Goal: Register for event/course

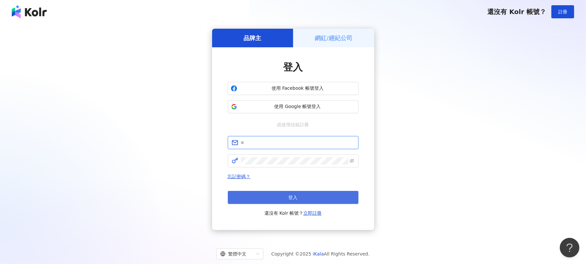
type input "**********"
click at [286, 199] on button "登入" at bounding box center [293, 197] width 131 height 13
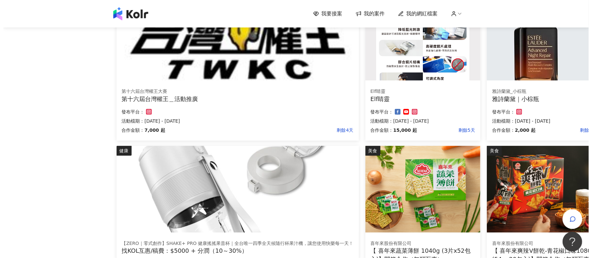
scroll to position [348, 0]
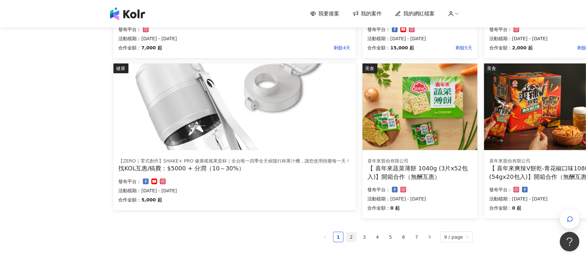
click at [350, 237] on link "2" at bounding box center [351, 237] width 10 height 10
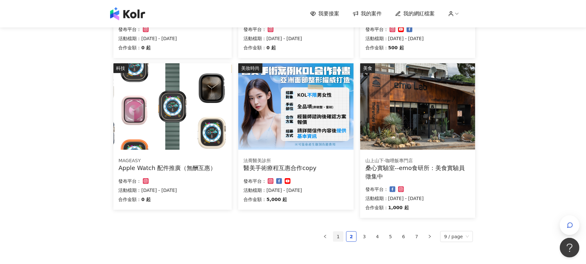
click at [337, 237] on link "1" at bounding box center [338, 237] width 10 height 10
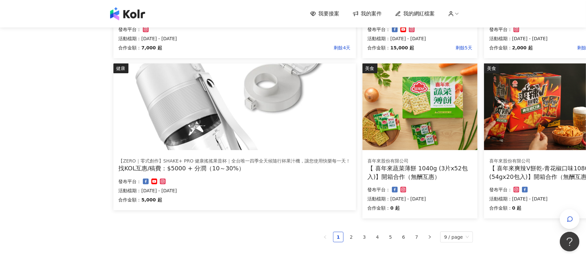
drag, startPoint x: 292, startPoint y: 161, endPoint x: 195, endPoint y: 158, distance: 96.7
drag, startPoint x: 195, startPoint y: 158, endPoint x: 190, endPoint y: 156, distance: 5.4
click at [190, 156] on div "【ZERO｜零式創作】SHAKE+ PRO 健康搖搖果昔杯｜全台唯一四季全天候隨行杯果汁機，讓您使用快樂每一天！ 找KOL互惠/稿費：$5000 + 分潤（1…" at bounding box center [234, 181] width 242 height 57
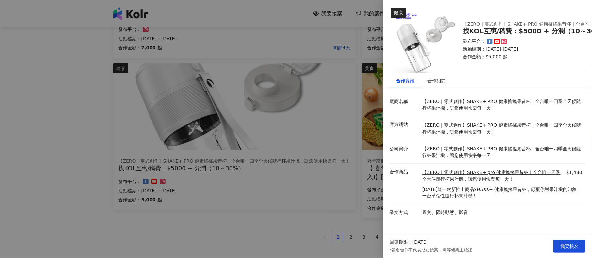
click at [186, 161] on div at bounding box center [296, 129] width 592 height 258
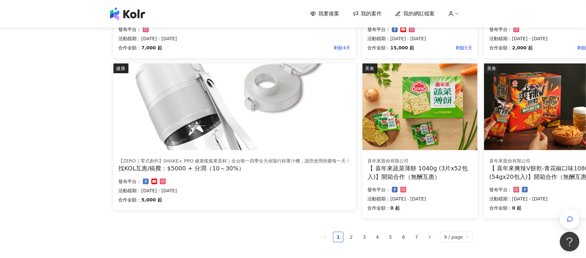
click at [201, 161] on div "【ZERO｜零式創作】SHAKE+ PRO 健康搖搖果昔杯｜全台唯一四季全天候隨行杯果汁機，讓您使用快樂每一天！" at bounding box center [235, 161] width 232 height 7
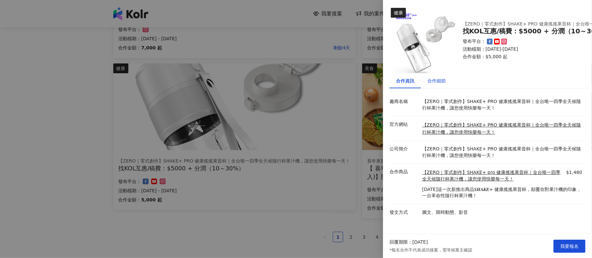
click at [438, 80] on div "合作細節" at bounding box center [437, 80] width 18 height 7
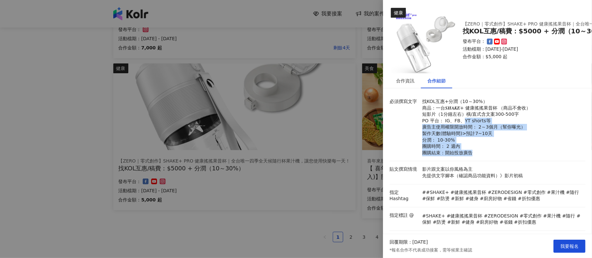
drag, startPoint x: 461, startPoint y: 123, endPoint x: 480, endPoint y: 155, distance: 37.8
click at [480, 155] on p "找KOL互惠+分潤（10～30%） 商品：一台𝑺𝑯𝑨𝑲𝑬+ 健康搖搖果昔杯 （商品不會收） 短影片（1分鐘左右）橫/直式含文案300-500字 PO 平台： …" at bounding box center [502, 126] width 160 height 57
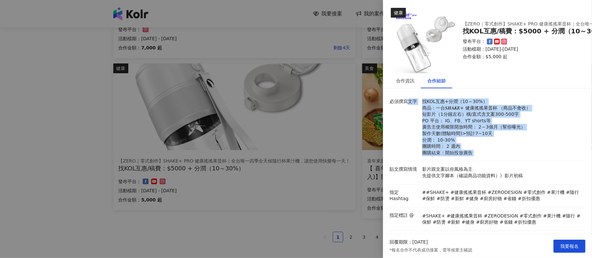
drag, startPoint x: 480, startPoint y: 155, endPoint x: 413, endPoint y: 105, distance: 84.1
click at [413, 105] on div "必須撰寫文字 找KOL互惠+分潤（10～30%） 商品：一台𝑺𝑯𝑨𝑲𝑬+ 健康搖搖果昔杯 （商品不會收） 短影片（1分鐘左右）橫/直式含文案300-500字 …" at bounding box center [486, 126] width 196 height 57
click at [413, 105] on p "必須撰寫文字" at bounding box center [404, 101] width 29 height 7
drag, startPoint x: 426, startPoint y: 105, endPoint x: 486, endPoint y: 139, distance: 69.4
click at [486, 139] on p "找KOL互惠+分潤（10～30%） 商品：一台𝑺𝑯𝑨𝑲𝑬+ 健康搖搖果昔杯 （商品不會收） 短影片（1分鐘左右）橫/直式含文案300-500字 PO 平台： …" at bounding box center [502, 126] width 160 height 57
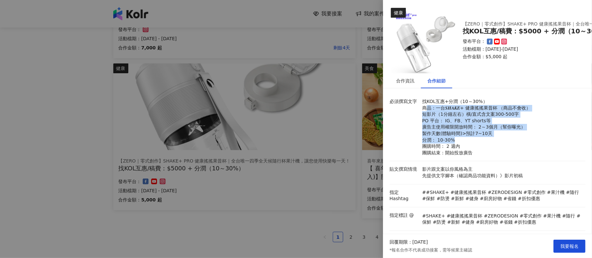
drag, startPoint x: 486, startPoint y: 139, endPoint x: 473, endPoint y: 155, distance: 20.2
click at [486, 140] on p "找KOL互惠+分潤（10～30%） 商品：一台𝑺𝑯𝑨𝑲𝑬+ 健康搖搖果昔杯 （商品不會收） 短影片（1分鐘左右）橫/直式含文案300-500字 PO 平台： …" at bounding box center [502, 126] width 160 height 57
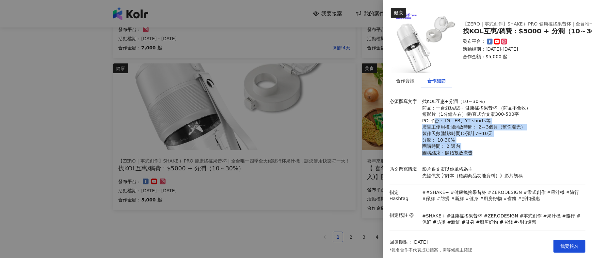
drag, startPoint x: 473, startPoint y: 155, endPoint x: 432, endPoint y: 118, distance: 54.6
click at [432, 118] on p "找KOL互惠+分潤（10～30%） 商品：一台𝑺𝑯𝑨𝑲𝑬+ 健康搖搖果昔杯 （商品不會收） 短影片（1分鐘左右）橫/直式含文案300-500字 PO 平台： …" at bounding box center [502, 126] width 160 height 57
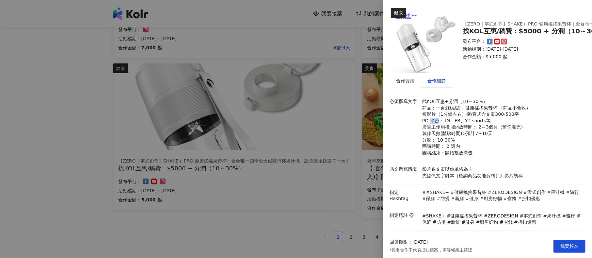
click at [432, 118] on p "找KOL互惠+分潤（10～30%） 商品：一台𝑺𝑯𝑨𝑲𝑬+ 健康搖搖果昔杯 （商品不會收） 短影片（1分鐘左右）橫/直式含文案300-500字 PO 平台： …" at bounding box center [502, 126] width 160 height 57
click at [432, 130] on p "找KOL互惠+分潤（10～30%） 商品：一台𝑺𝑯𝑨𝑲𝑬+ 健康搖搖果昔杯 （商品不會收） 短影片（1分鐘左右）橫/直式含文案300-500字 PO 平台： …" at bounding box center [502, 126] width 160 height 57
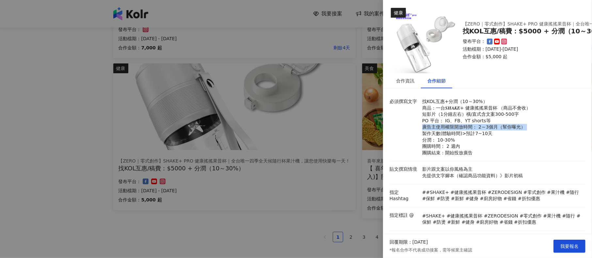
click at [432, 130] on p "找KOL互惠+分潤（10～30%） 商品：一台𝑺𝑯𝑨𝑲𝑬+ 健康搖搖果昔杯 （商品不會收） 短影片（1分鐘左右）橫/直式含文案300-500字 PO 平台： …" at bounding box center [502, 126] width 160 height 57
click at [459, 128] on p "找KOL互惠+分潤（10～30%） 商品：一台𝑺𝑯𝑨𝑲𝑬+ 健康搖搖果昔杯 （商品不會收） 短影片（1分鐘左右）橫/直式含文案300-500字 PO 平台： …" at bounding box center [502, 126] width 160 height 57
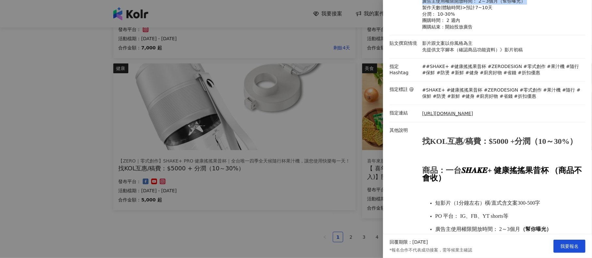
scroll to position [131, 0]
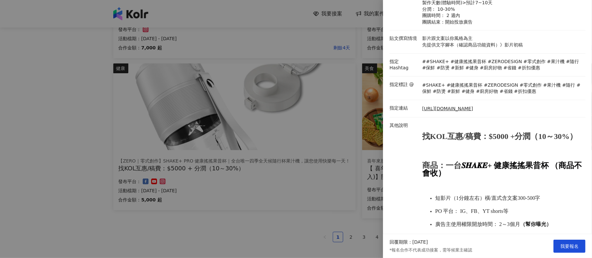
click at [462, 132] on strong "找KOL互惠/稿費：$5000 +分潤（10～30%）" at bounding box center [499, 136] width 155 height 8
click at [498, 138] on strong "找KOL互惠/稿費：$5000 +分潤（10～30%）" at bounding box center [499, 136] width 155 height 8
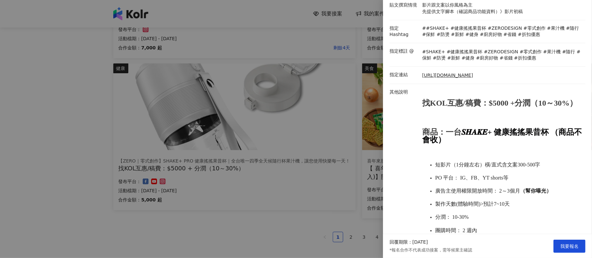
scroll to position [217, 0]
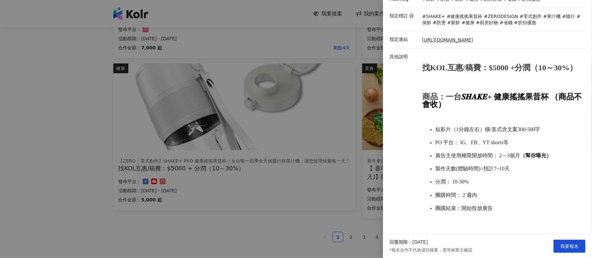
click at [500, 153] on span "廣告主使用權限開放時間： 2～3個月 （幫你曝光）" at bounding box center [493, 156] width 116 height 6
click at [566, 242] on button "我要報名" at bounding box center [570, 245] width 32 height 13
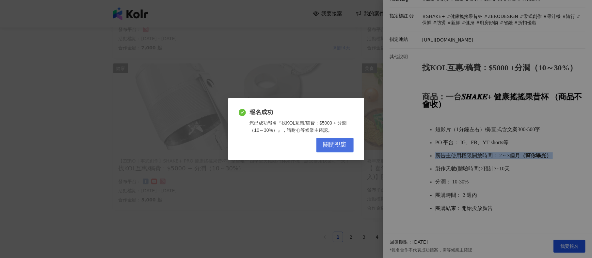
click at [327, 143] on span "關閉視窗" at bounding box center [335, 144] width 24 height 7
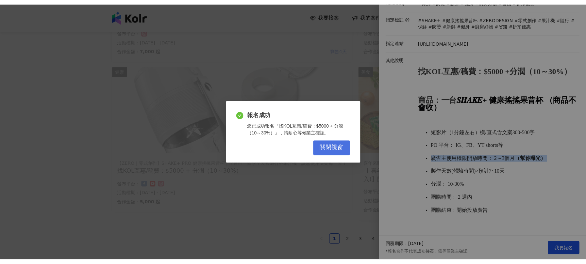
scroll to position [0, 0]
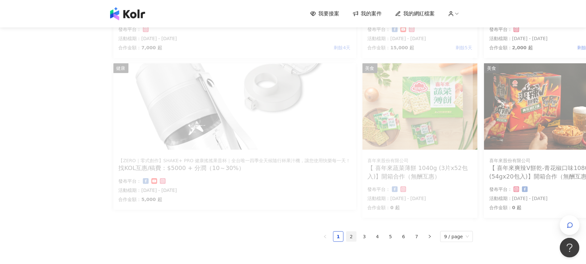
click at [355, 236] on link "2" at bounding box center [351, 237] width 10 height 10
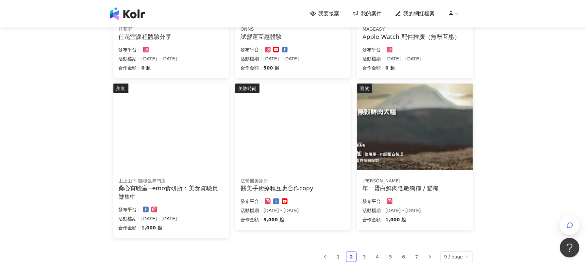
scroll to position [348, 0]
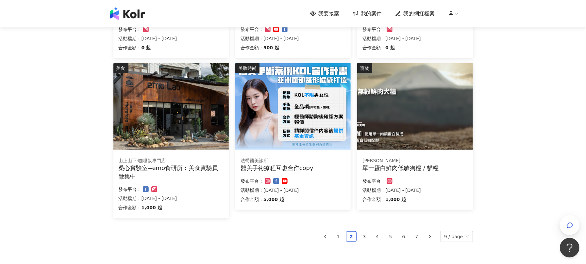
click at [202, 164] on div "桑心實驗室--emo食研所：美食實驗員徵集中" at bounding box center [171, 172] width 105 height 16
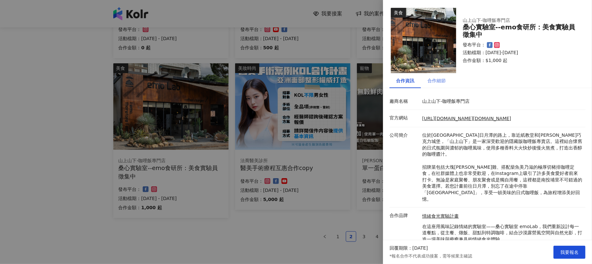
click at [430, 85] on div "合作細節" at bounding box center [436, 80] width 31 height 15
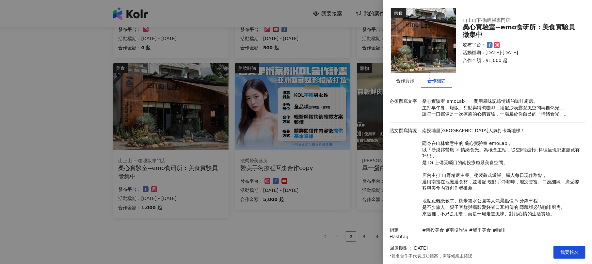
click at [310, 205] on div at bounding box center [296, 132] width 592 height 264
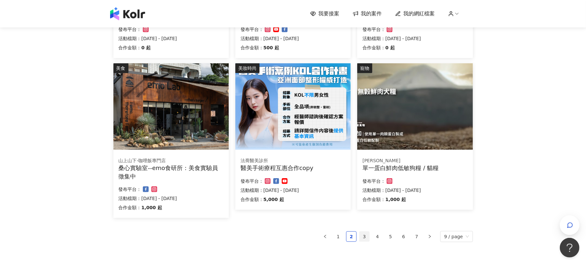
click at [365, 240] on link "3" at bounding box center [364, 237] width 10 height 10
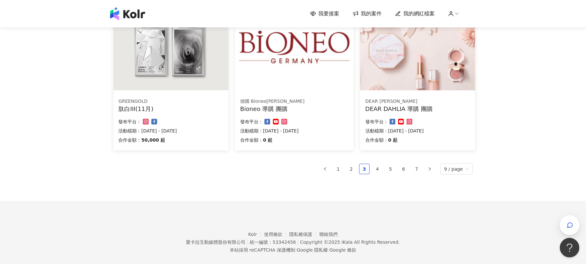
scroll to position [425, 0]
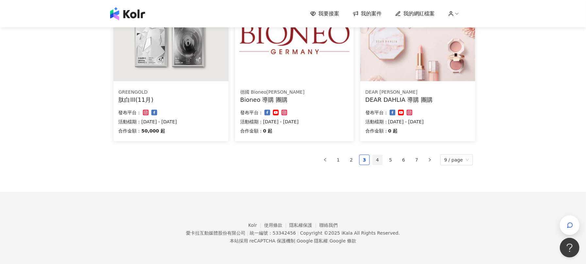
click at [377, 165] on link "4" at bounding box center [377, 160] width 10 height 10
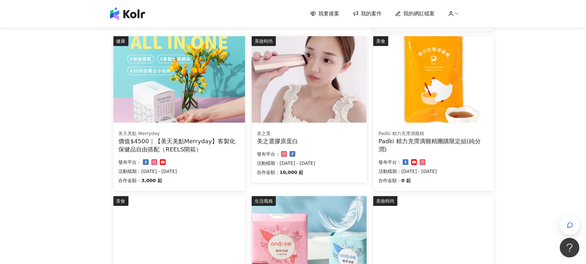
scroll to position [338, 0]
